Goal: Find specific page/section

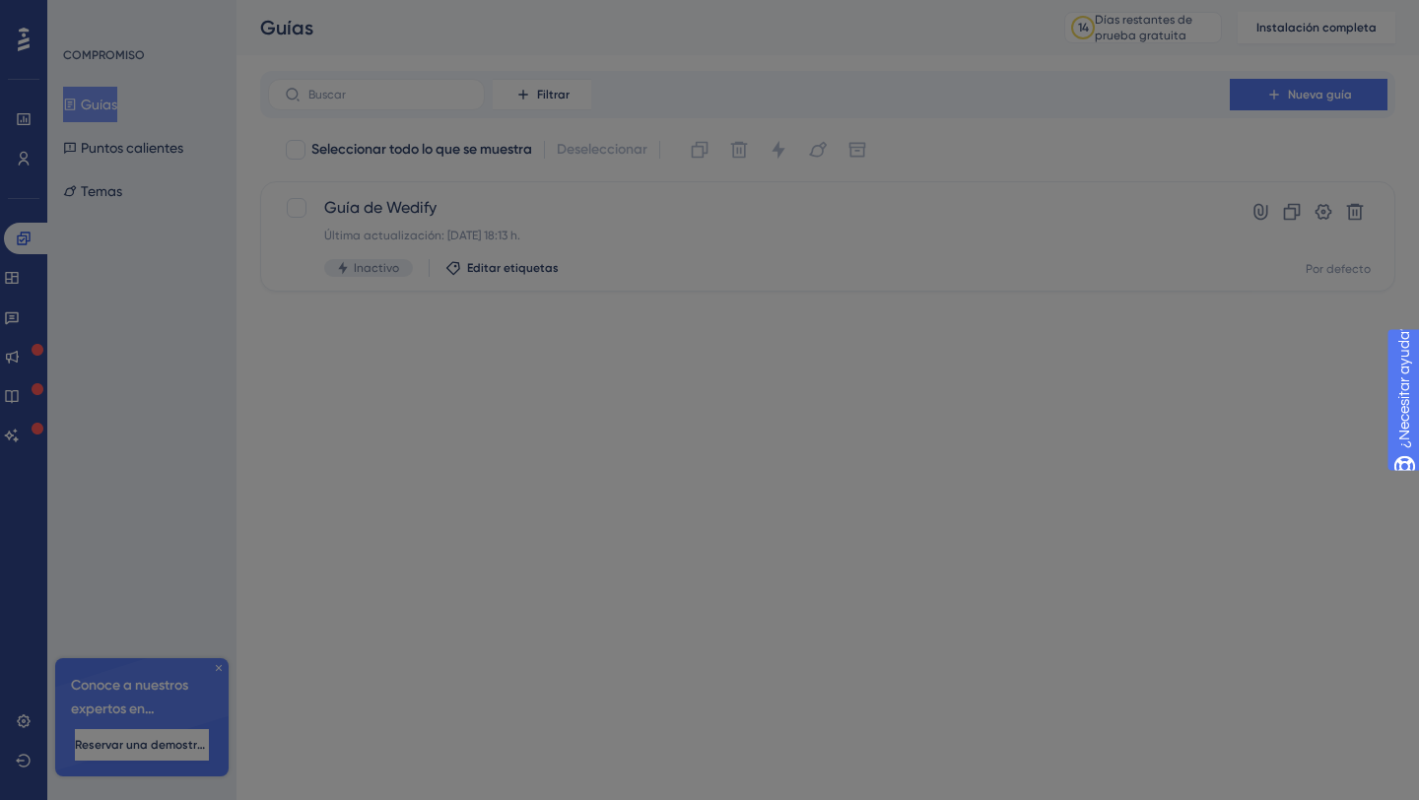
click at [532, 244] on html "💡 Do not forget to Rename and save your Segments when you are done with your co…" at bounding box center [709, 122] width 1419 height 244
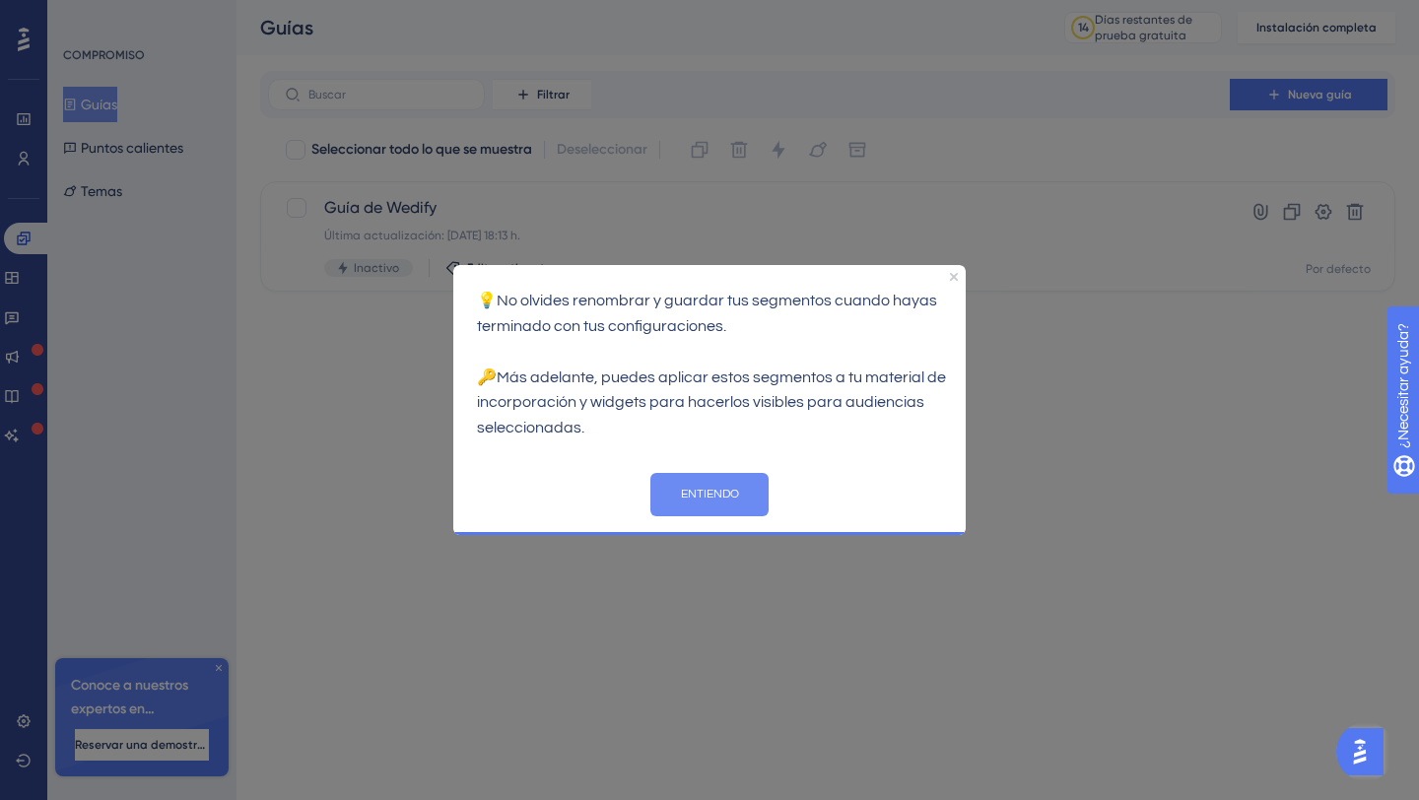
click at [710, 483] on button "ENTIENDO" at bounding box center [709, 493] width 118 height 43
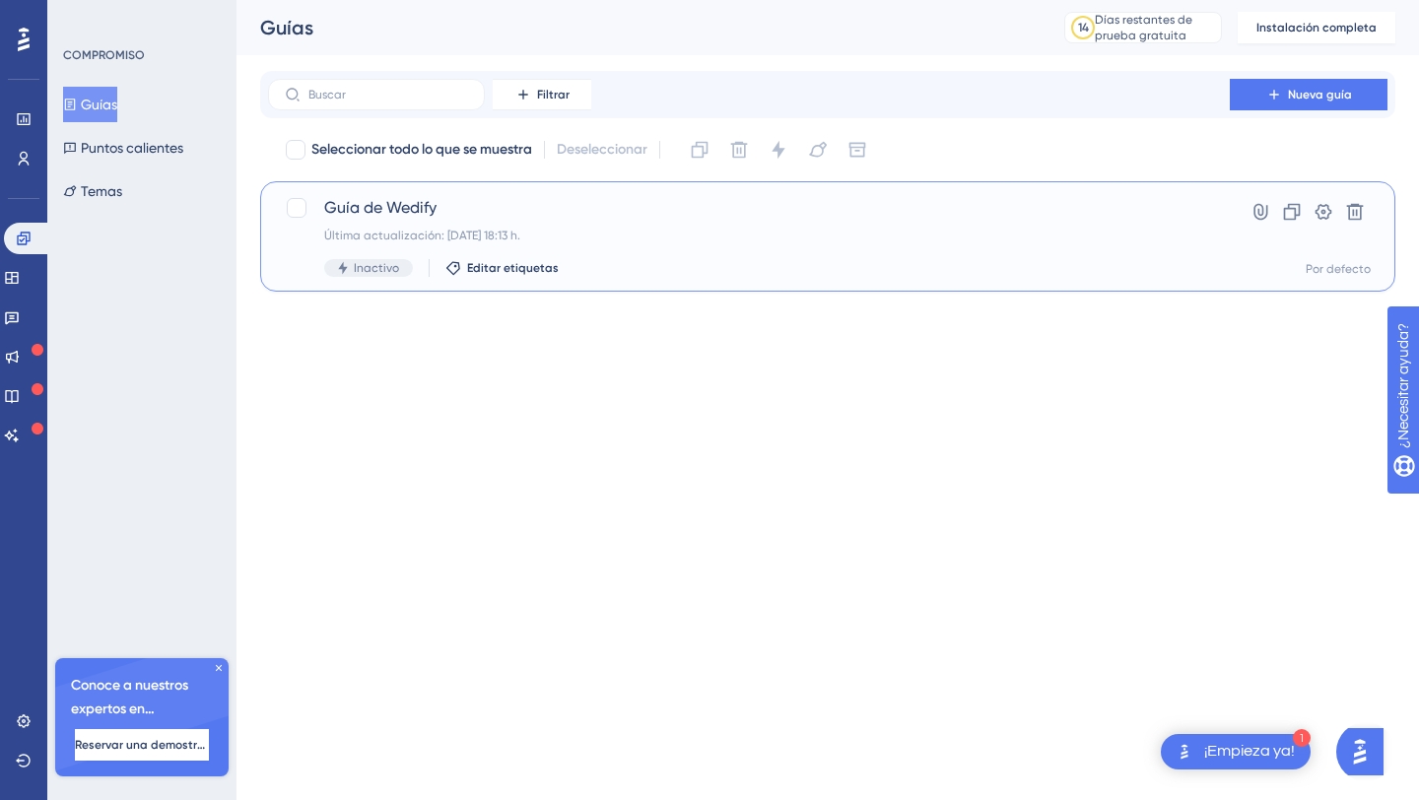
click at [392, 208] on font "Guía de Wedify" at bounding box center [380, 207] width 112 height 19
